Goal: Information Seeking & Learning: Learn about a topic

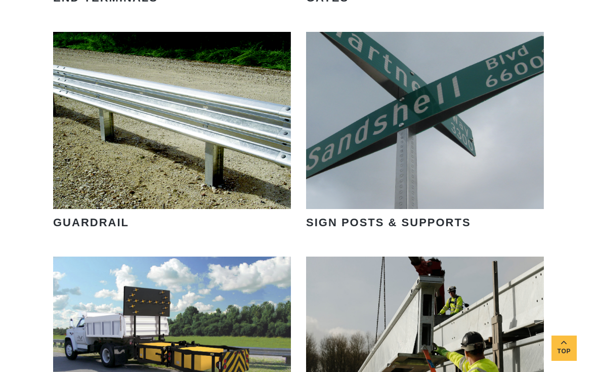
scroll to position [1248, 0]
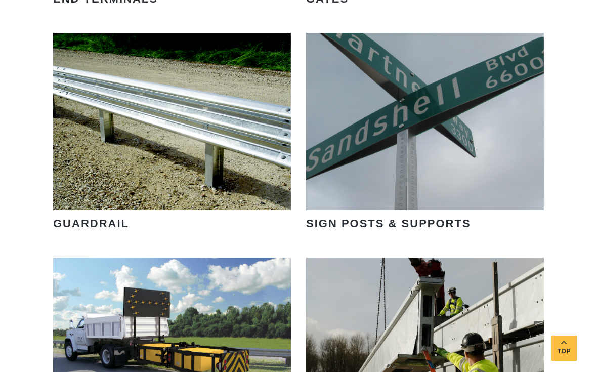
click at [373, 153] on link "VIEW PRODUCTS" at bounding box center [425, 164] width 116 height 23
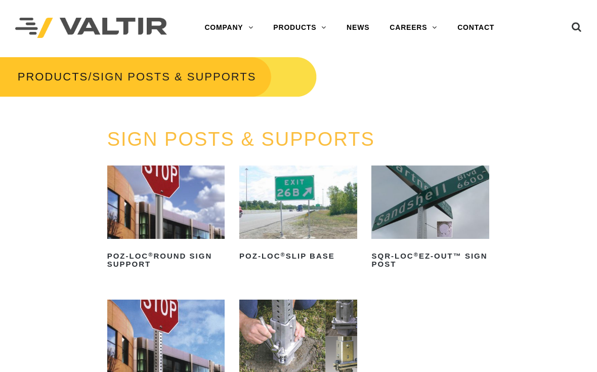
click at [156, 204] on img at bounding box center [166, 201] width 118 height 73
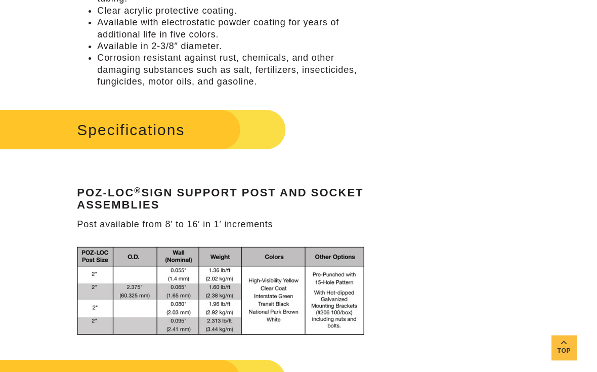
scroll to position [632, 0]
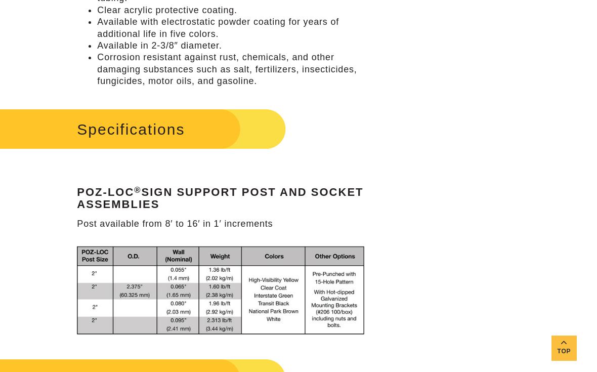
click at [60, 124] on h2 "Specifications" at bounding box center [136, 129] width 298 height 47
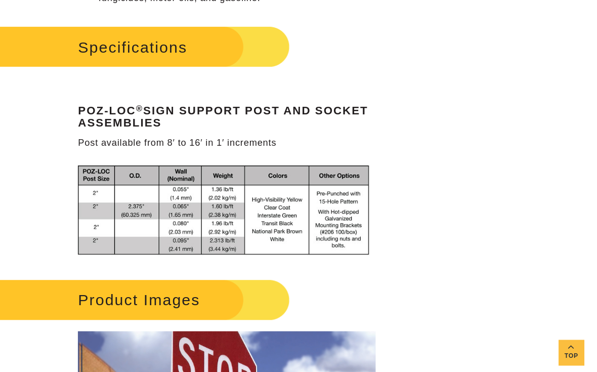
scroll to position [715, 0]
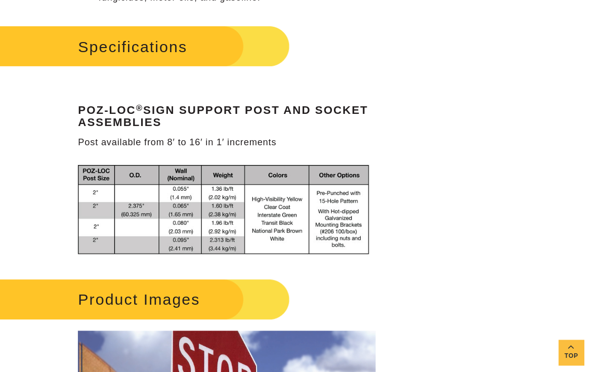
click at [55, 144] on div "**********" at bounding box center [224, 85] width 348 height 1401
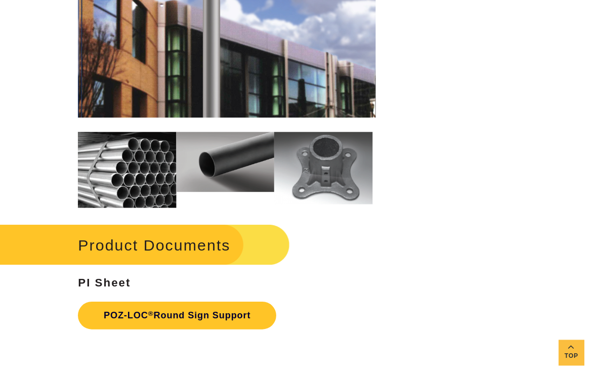
scroll to position [1162, 0]
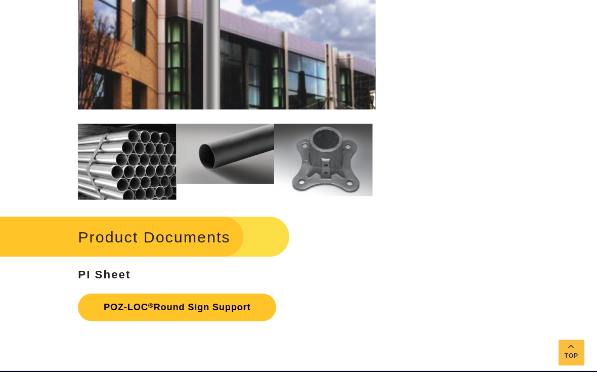
click at [117, 290] on link "POZ-LOC ® Round Sign Support" at bounding box center [175, 303] width 196 height 27
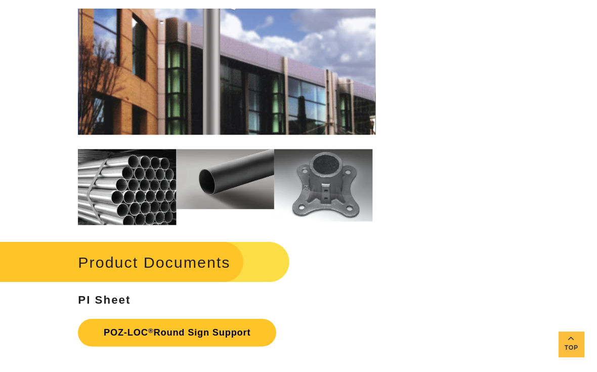
scroll to position [1163, 0]
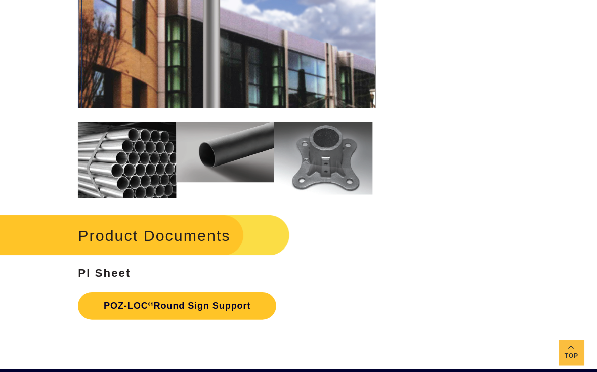
click at [169, 229] on h2 "Product Documents" at bounding box center [136, 232] width 298 height 47
click at [149, 234] on h2 "Product Documents" at bounding box center [136, 232] width 298 height 47
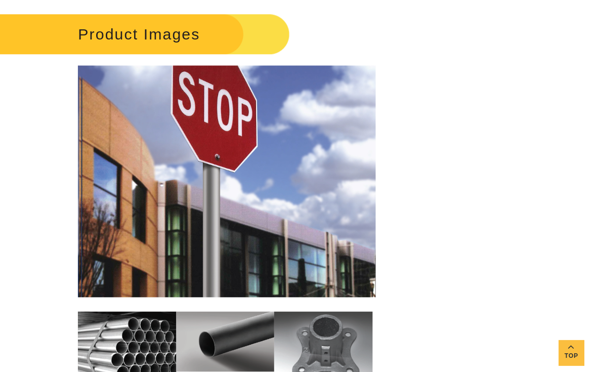
scroll to position [935, 0]
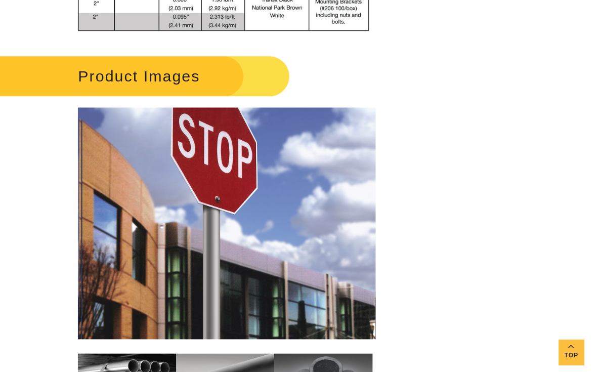
click at [61, 64] on h2 "Product Images" at bounding box center [136, 75] width 298 height 47
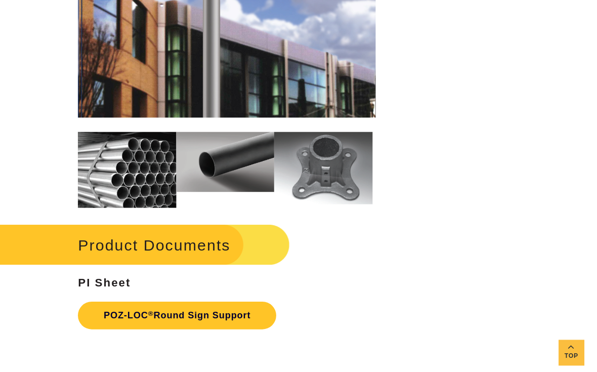
scroll to position [1153, 0]
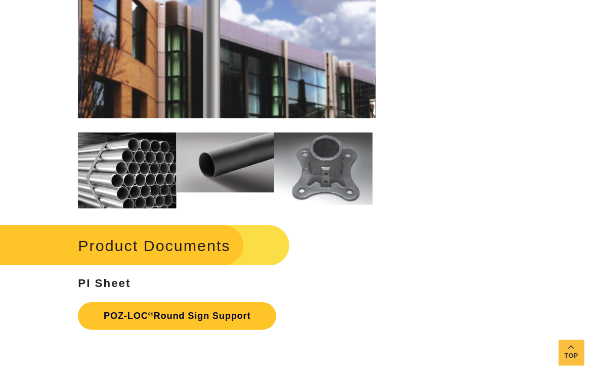
click at [106, 238] on h2 "Product Documents" at bounding box center [136, 242] width 298 height 47
click at [220, 226] on h2 "Product Documents" at bounding box center [136, 242] width 298 height 47
click at [247, 239] on h2 "Product Documents" at bounding box center [136, 242] width 298 height 47
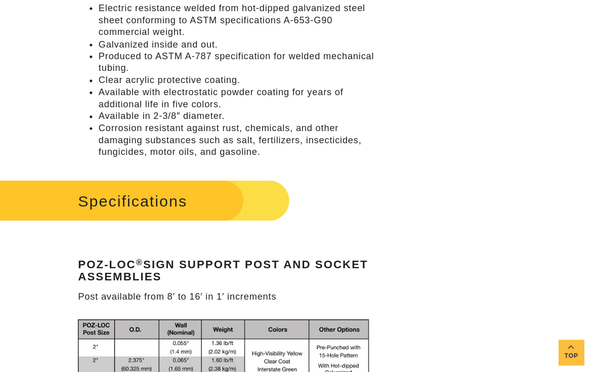
scroll to position [545, 0]
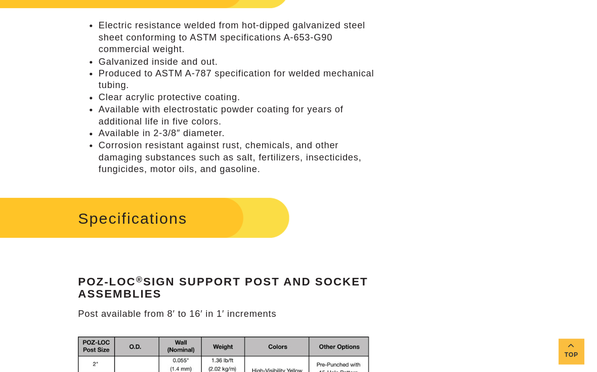
click at [163, 207] on h2 "Specifications" at bounding box center [136, 216] width 298 height 47
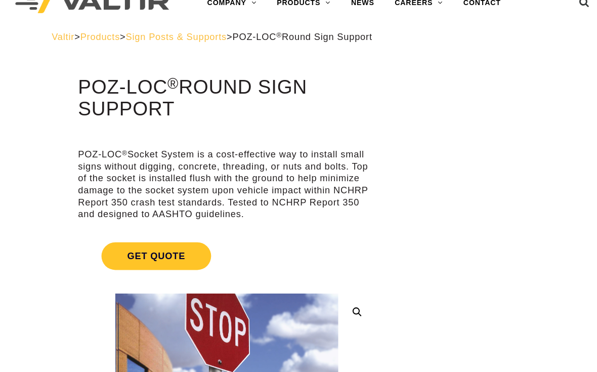
scroll to position [0, 0]
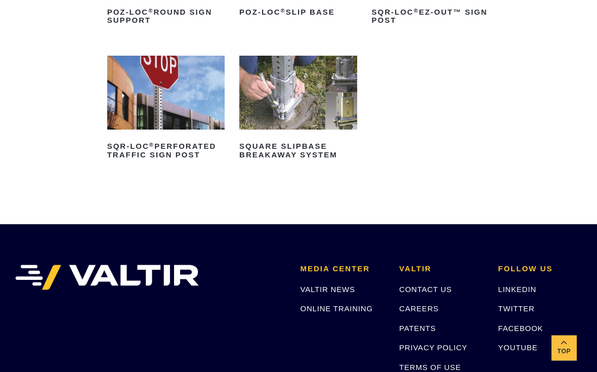
scroll to position [249, 0]
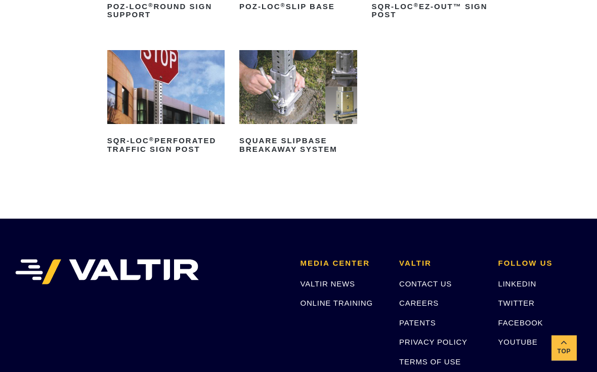
click at [134, 88] on img at bounding box center [166, 87] width 118 height 73
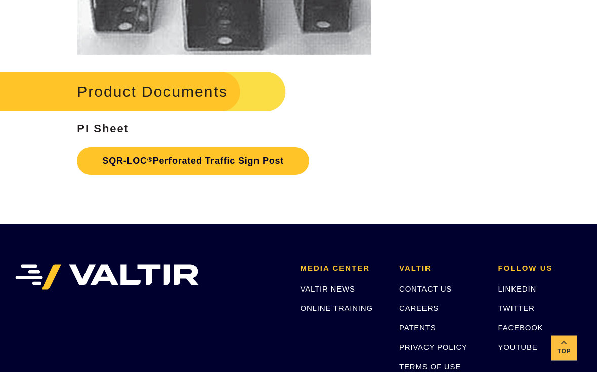
scroll to position [1751, 0]
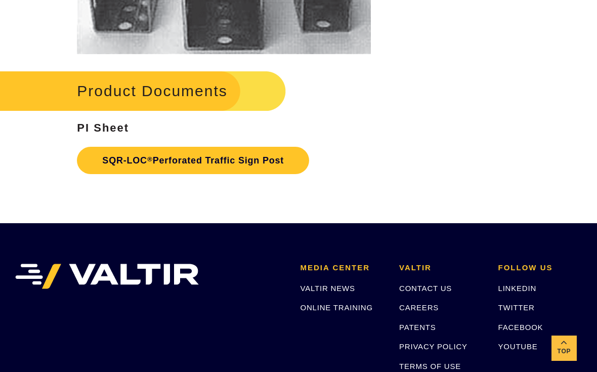
click at [138, 82] on h2 "Product Documents" at bounding box center [136, 90] width 298 height 47
click at [101, 121] on strong "PI Sheet" at bounding box center [103, 127] width 52 height 13
click at [115, 165] on link "SQR-LOC ® Perforated Traffic Sign Post" at bounding box center [193, 160] width 232 height 27
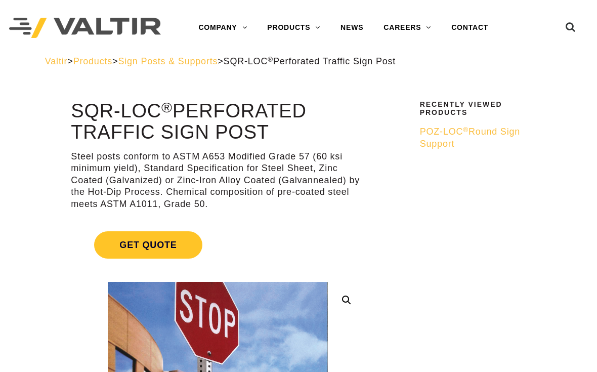
scroll to position [0, 8]
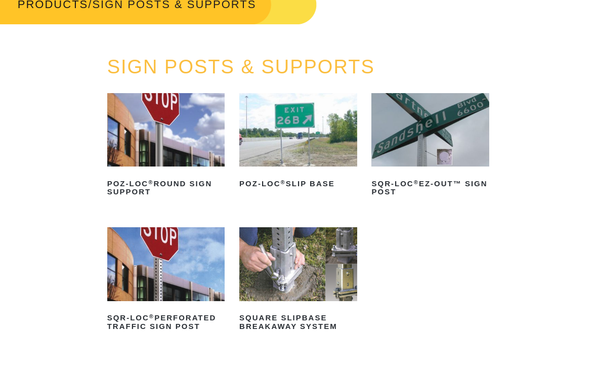
scroll to position [72, 0]
click at [269, 256] on img at bounding box center [298, 263] width 118 height 73
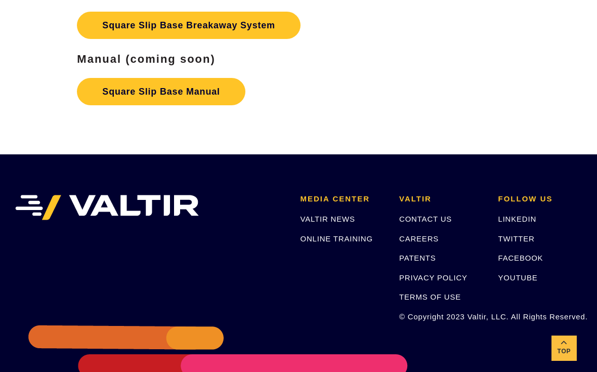
scroll to position [1739, 0]
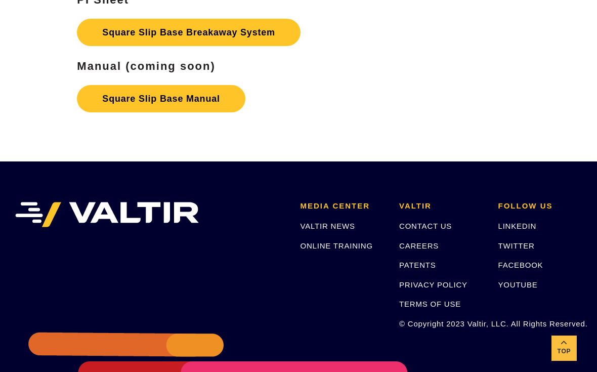
click at [146, 85] on link "Square Slip Base Manual" at bounding box center [161, 98] width 168 height 27
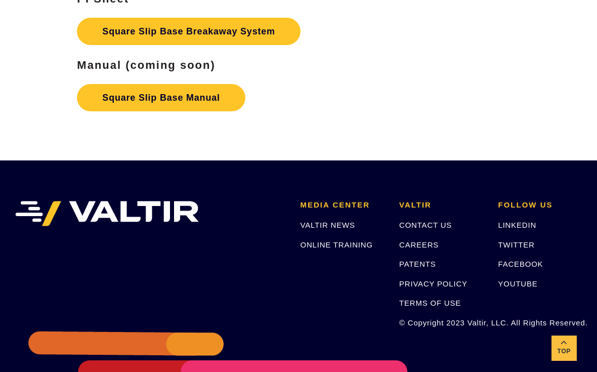
click at [100, 35] on link "Square Slip Base Breakaway System" at bounding box center [188, 31] width 223 height 27
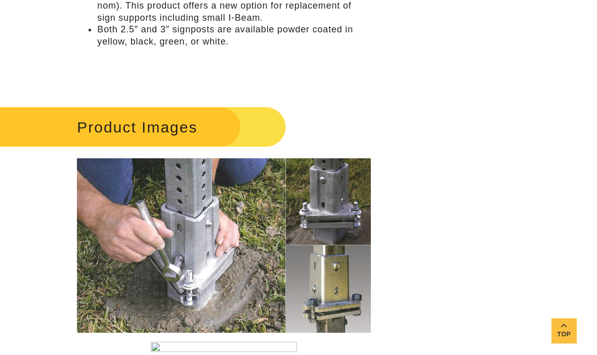
scroll to position [1158, 0]
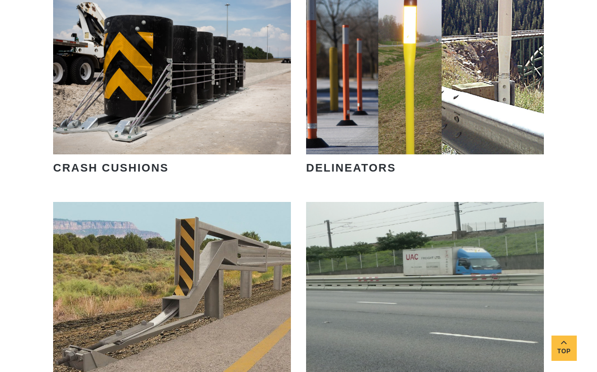
scroll to position [831, 0]
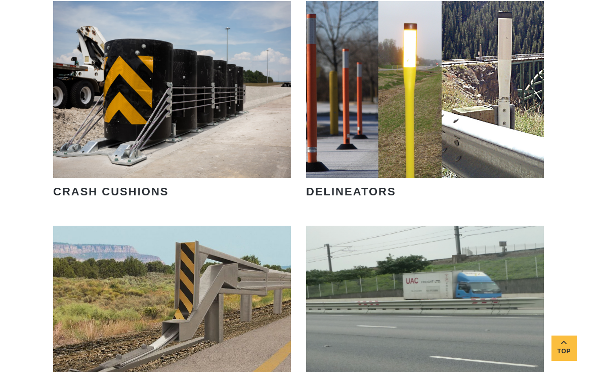
click at [376, 121] on link "VIEW PRODUCTS" at bounding box center [425, 132] width 116 height 23
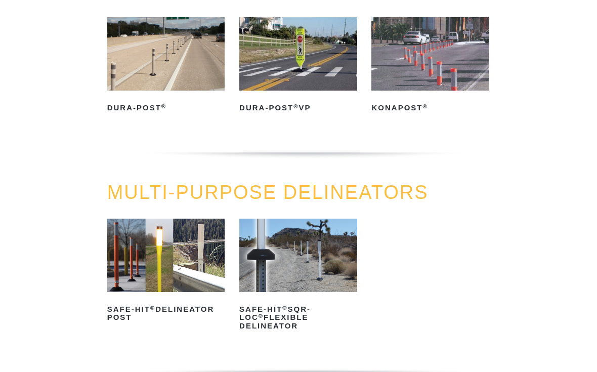
scroll to position [148, 0]
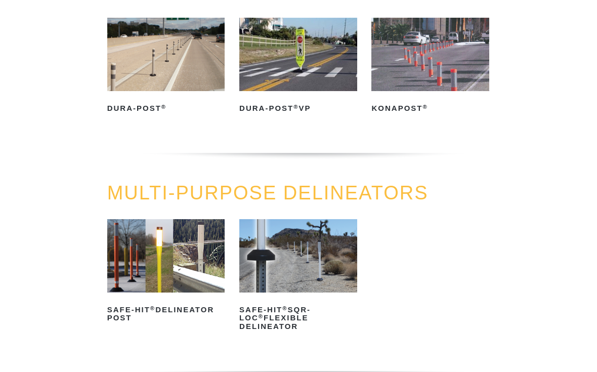
click at [129, 72] on img at bounding box center [166, 54] width 118 height 73
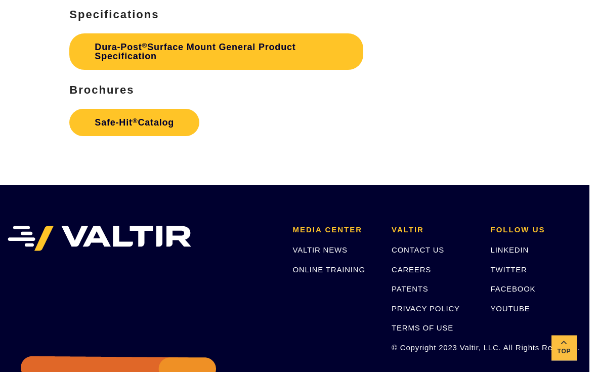
scroll to position [2881, 8]
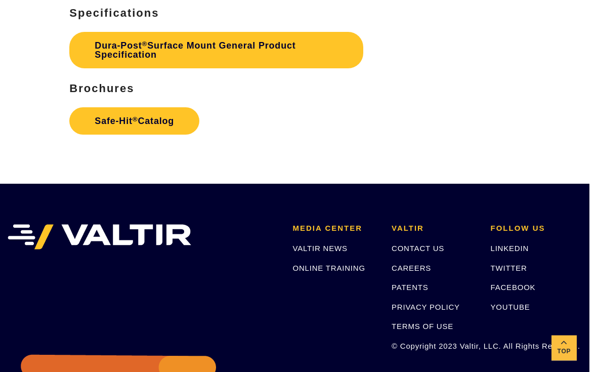
click at [161, 108] on link "Safe-Hit ® Catalog" at bounding box center [134, 121] width 130 height 27
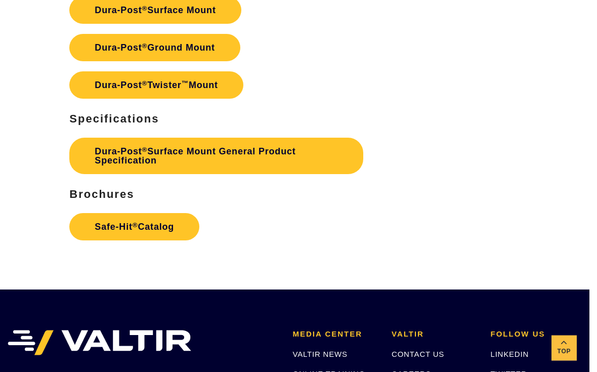
scroll to position [2770, 8]
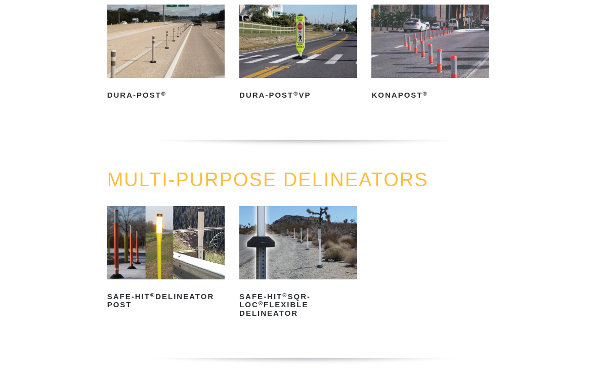
scroll to position [161, 0]
click at [256, 244] on img at bounding box center [298, 242] width 118 height 73
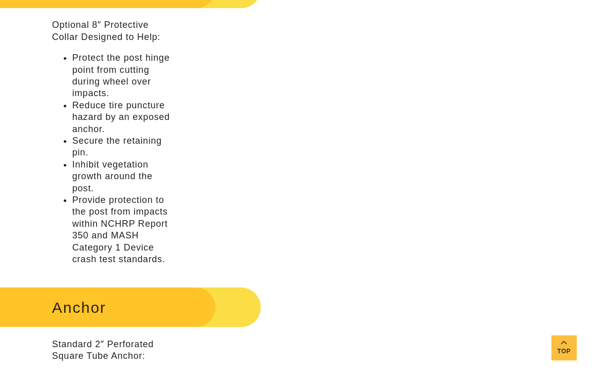
scroll to position [884, 0]
